Goal: Task Accomplishment & Management: Manage account settings

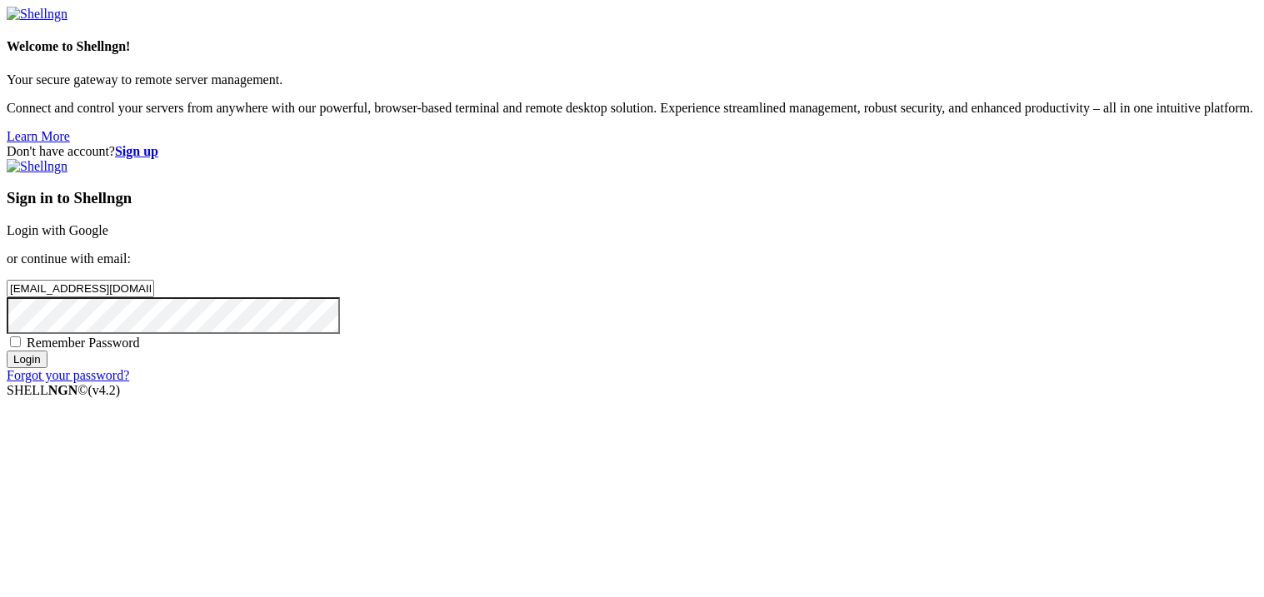
type input "[EMAIL_ADDRESS][DOMAIN_NAME]"
click at [7, 351] on input "Login" at bounding box center [27, 359] width 41 height 17
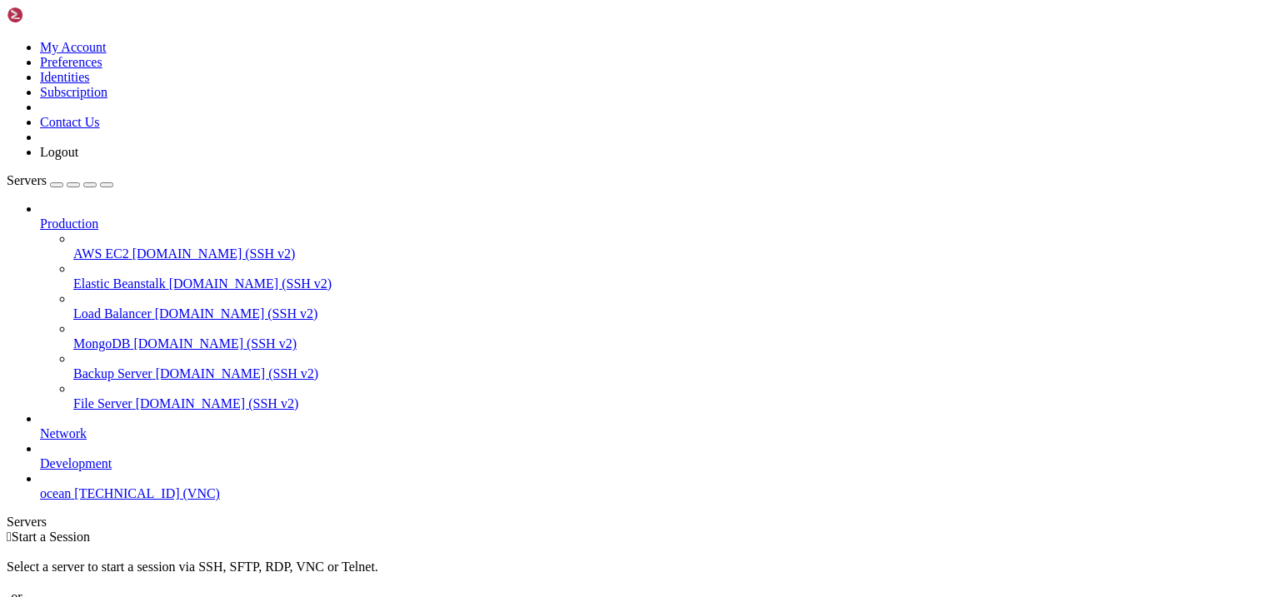
click at [71, 487] on span "ocean" at bounding box center [55, 494] width 31 height 14
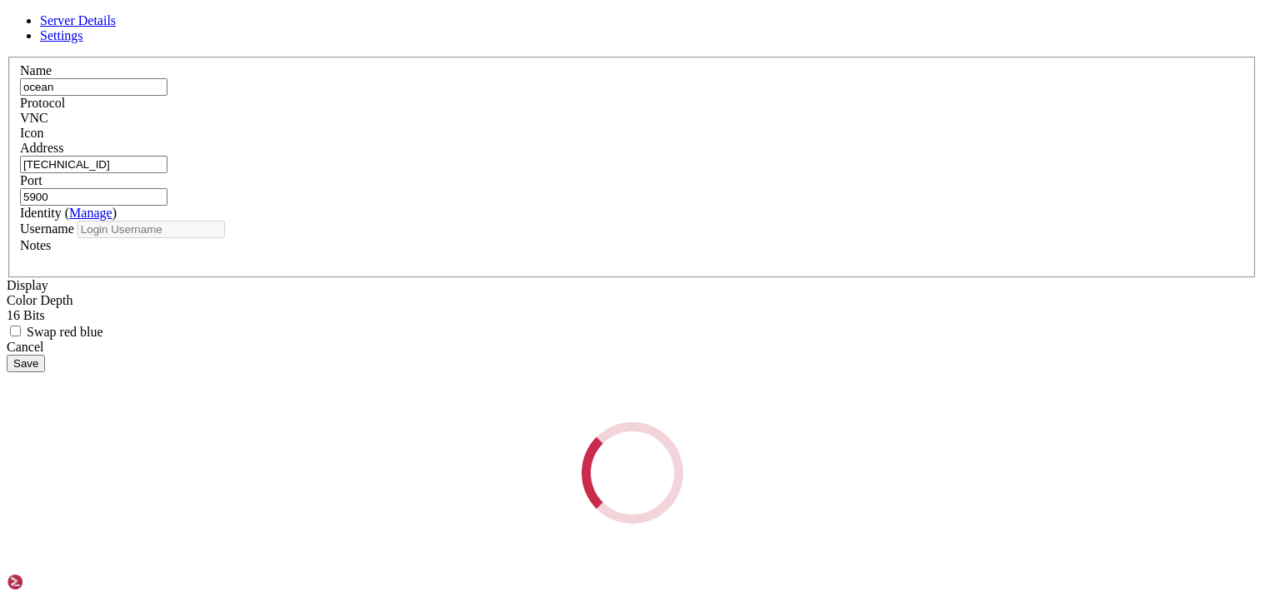
type input "ocean"
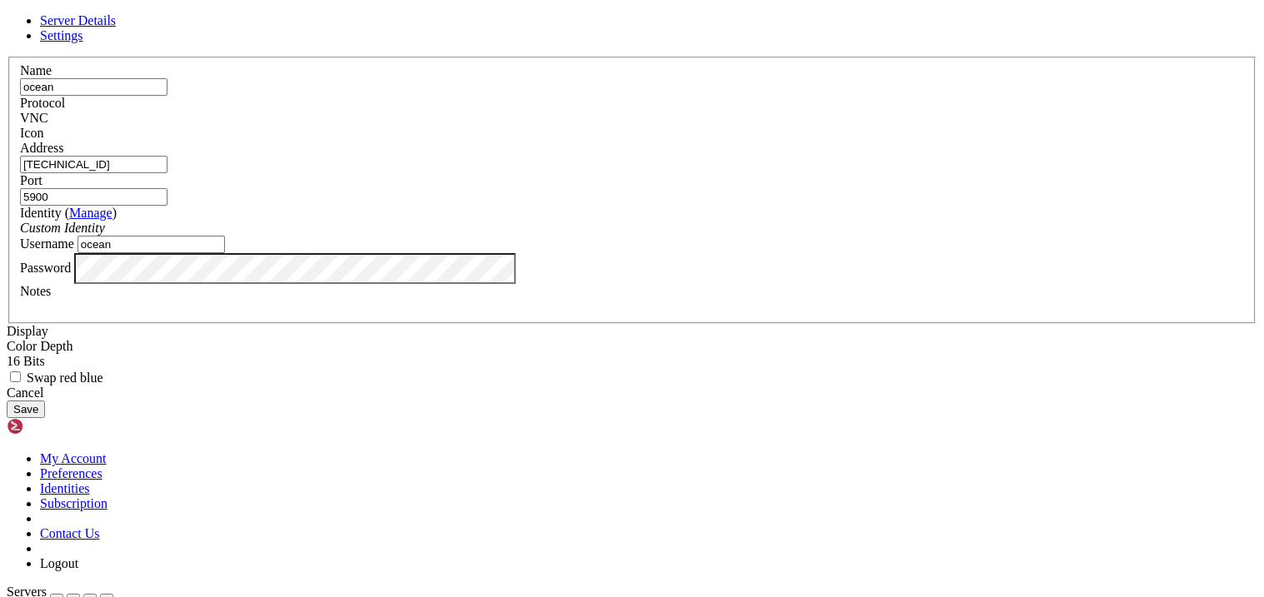
click at [911, 275] on div "Server Details Settings Name ocean Protocol VNC Icon" at bounding box center [632, 215] width 1251 height 405
click at [7, 57] on link at bounding box center [7, 57] width 0 height 0
